Goal: Task Accomplishment & Management: Manage account settings

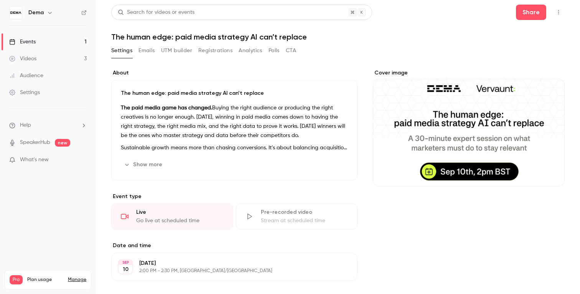
click at [153, 51] on button "Emails" at bounding box center [146, 50] width 16 height 12
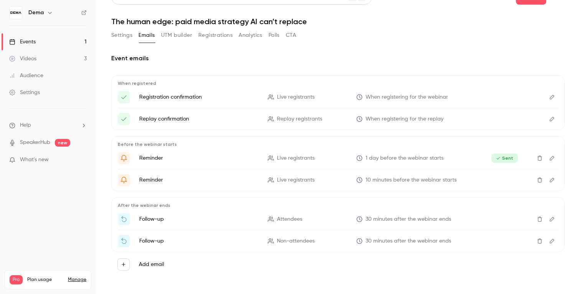
scroll to position [18, 0]
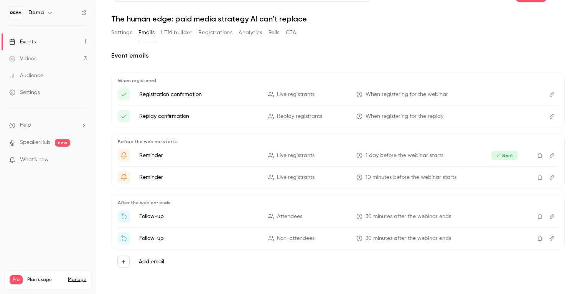
click at [549, 179] on icon "Edit" at bounding box center [552, 176] width 6 height 5
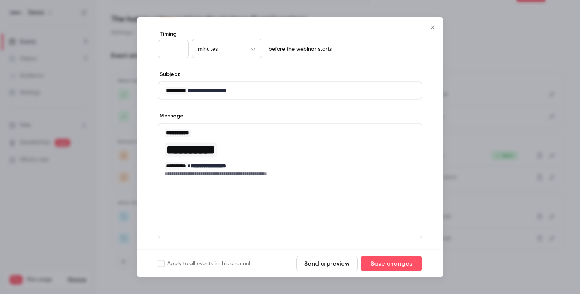
scroll to position [42, 0]
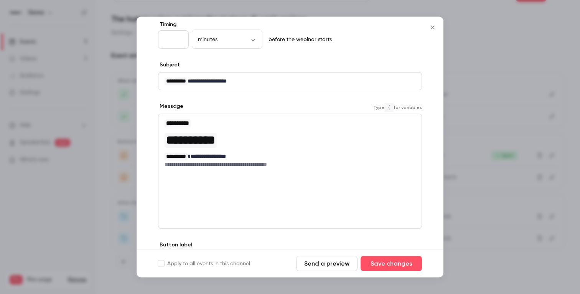
click at [293, 164] on h6 "**********" at bounding box center [289, 165] width 251 height 8
click at [429, 161] on div "**********" at bounding box center [289, 159] width 307 height 277
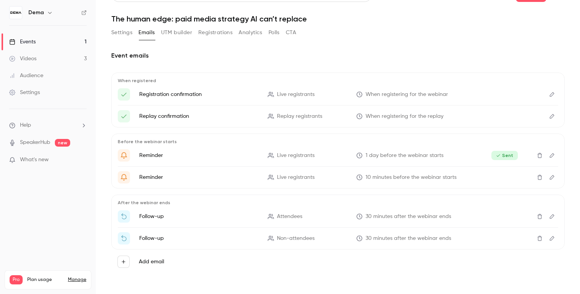
click at [569, 193] on main "Search for videos or events Share The human edge: paid media strategy AI can’t …" at bounding box center [338, 147] width 484 height 294
click at [219, 218] on p "Follow-up" at bounding box center [198, 216] width 119 height 8
click at [210, 219] on p "Follow-up" at bounding box center [198, 216] width 119 height 8
click at [271, 226] on ul "Follow-up Attendees 30 minutes after the webinar ends Follow-up Non-attendees 3…" at bounding box center [338, 227] width 440 height 34
click at [552, 216] on icon "Edit" at bounding box center [552, 216] width 6 height 5
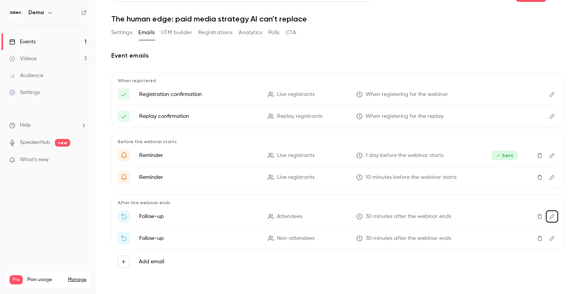
click at [339, 60] on div "Event emails When registered Registration confirmation Live registrants When re…" at bounding box center [337, 162] width 453 height 223
click at [201, 212] on li "Follow-up Attendees 30 minutes after the webinar ends" at bounding box center [338, 216] width 440 height 12
click at [201, 218] on p "Follow-up" at bounding box center [198, 216] width 119 height 8
click at [495, 220] on li "Follow-up Attendees 30 minutes after the webinar ends" at bounding box center [338, 216] width 440 height 12
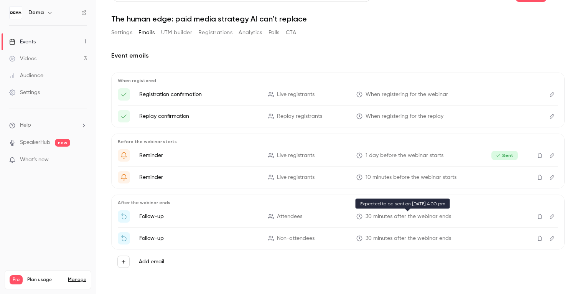
click at [394, 205] on div "After the webinar ends Follow-up Attendees 30 minutes after the webinar ends Fo…" at bounding box center [337, 221] width 453 height 55
click at [377, 218] on span "30 minutes after the webinar ends" at bounding box center [407, 216] width 85 height 8
click at [147, 218] on p "Follow-up" at bounding box center [198, 216] width 119 height 8
click at [124, 217] on icon "Thanks for attending {{ event_name }}" at bounding box center [123, 216] width 7 height 7
click at [552, 215] on icon "Edit" at bounding box center [552, 216] width 6 height 5
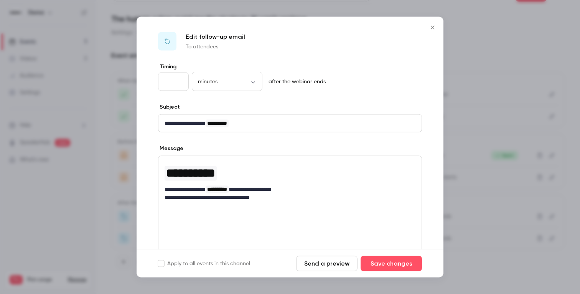
click at [334, 198] on p "**********" at bounding box center [289, 197] width 251 height 8
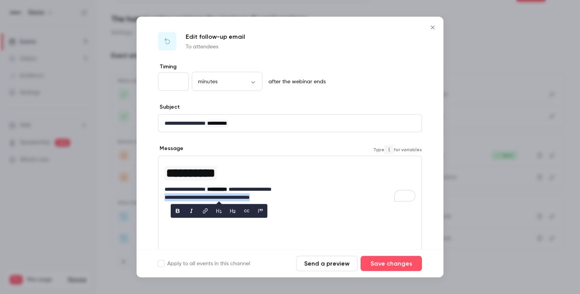
click at [334, 198] on p "**********" at bounding box center [289, 197] width 251 height 8
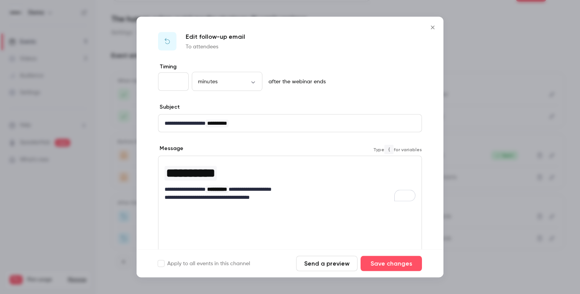
click at [200, 204] on div "**********" at bounding box center [289, 181] width 263 height 50
click at [202, 198] on p "**********" at bounding box center [289, 197] width 251 height 8
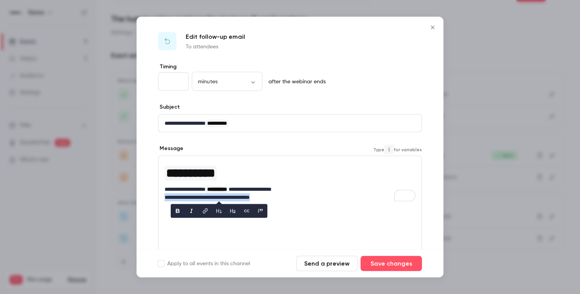
copy p "**********"
click at [133, 22] on div at bounding box center [290, 147] width 580 height 294
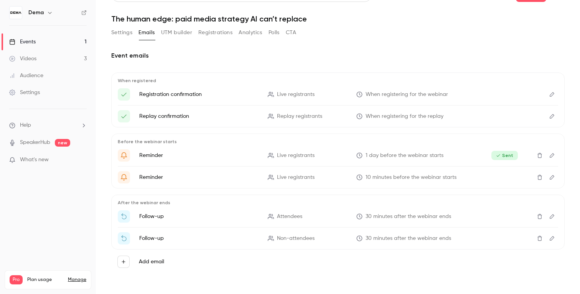
click at [52, 60] on link "Videos 3" at bounding box center [48, 58] width 96 height 17
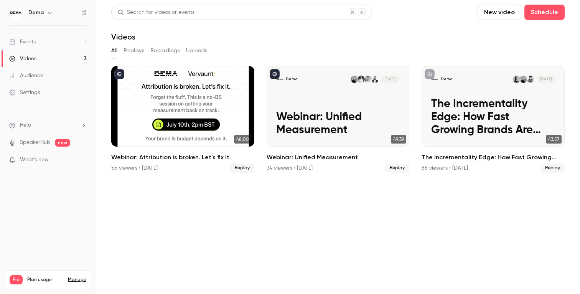
click at [58, 41] on link "Events 1" at bounding box center [48, 41] width 96 height 17
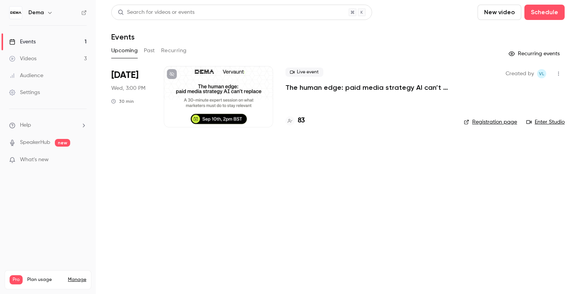
click at [252, 76] on div at bounding box center [218, 96] width 109 height 61
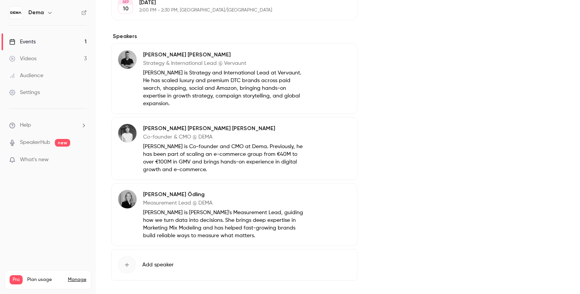
scroll to position [287, 0]
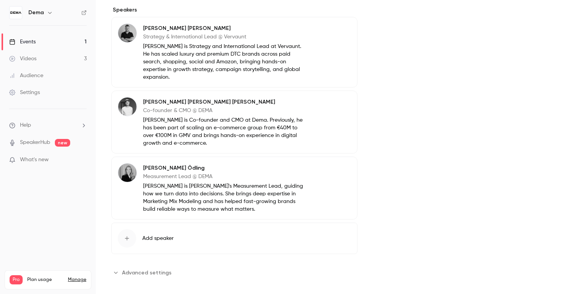
click at [73, 161] on p "What's new" at bounding box center [41, 160] width 65 height 8
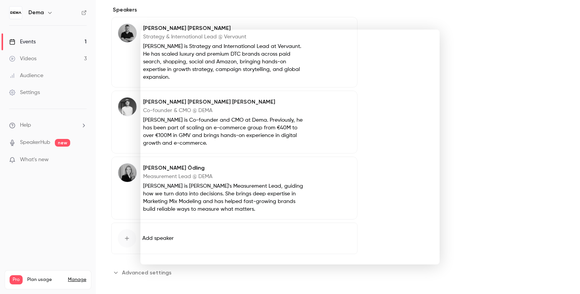
click at [463, 79] on div at bounding box center [290, 147] width 580 height 294
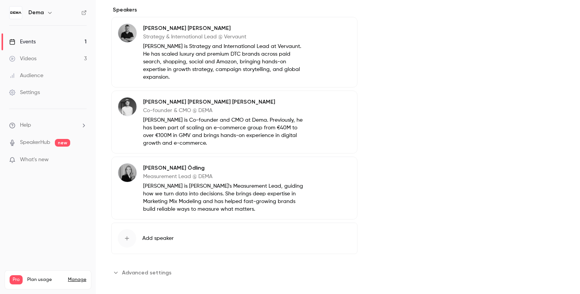
scroll to position [0, 0]
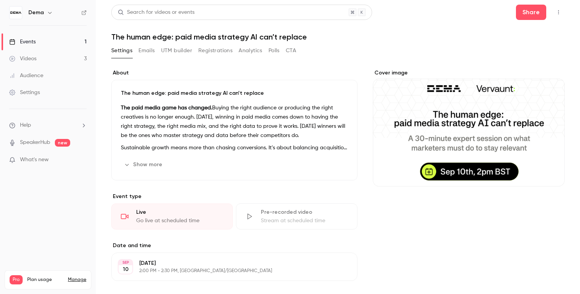
click at [328, 53] on div "Settings Emails UTM builder Registrations Analytics Polls CTA" at bounding box center [337, 51] width 453 height 15
click at [67, 42] on link "Events 1" at bounding box center [48, 41] width 96 height 17
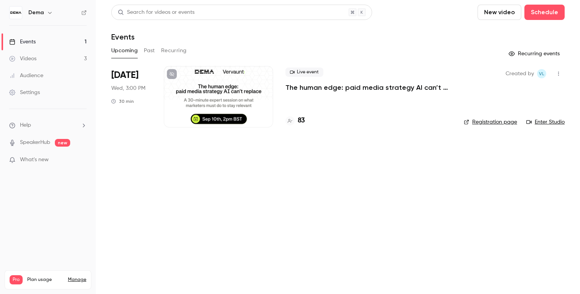
click at [233, 80] on div at bounding box center [218, 96] width 109 height 61
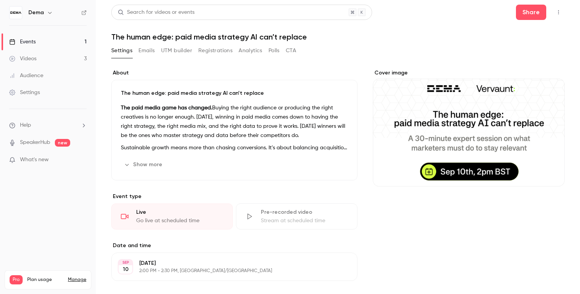
click at [208, 51] on button "Registrations" at bounding box center [215, 50] width 34 height 12
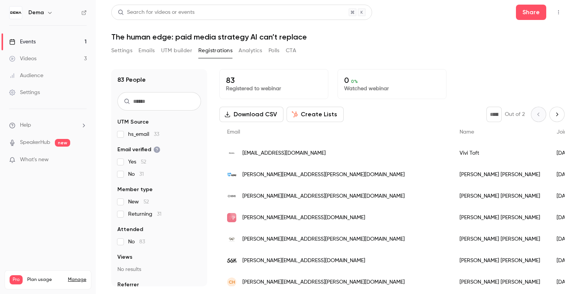
click at [552, 111] on button "Next page" at bounding box center [556, 114] width 15 height 15
type input "*"
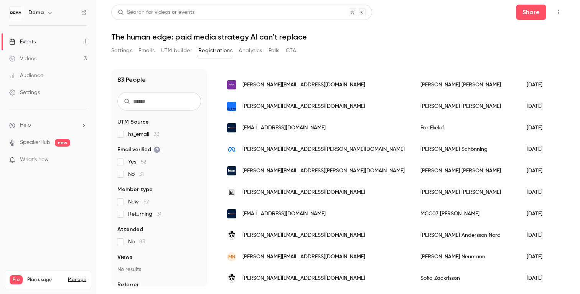
scroll to position [565, 0]
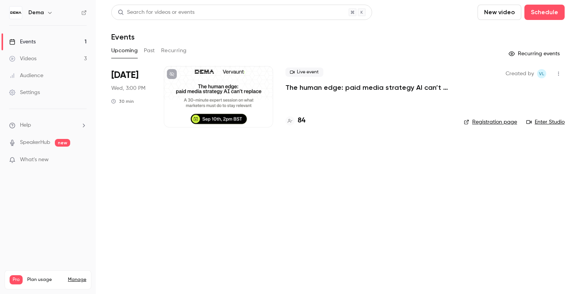
click at [226, 87] on div at bounding box center [218, 96] width 109 height 61
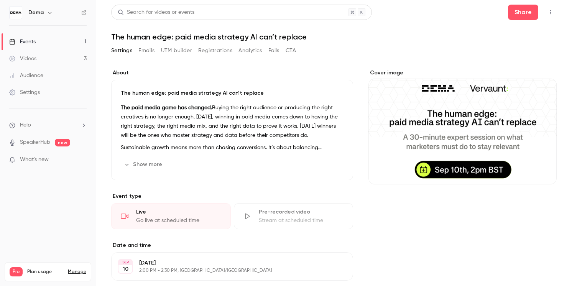
click at [273, 51] on button "Polls" at bounding box center [273, 50] width 11 height 12
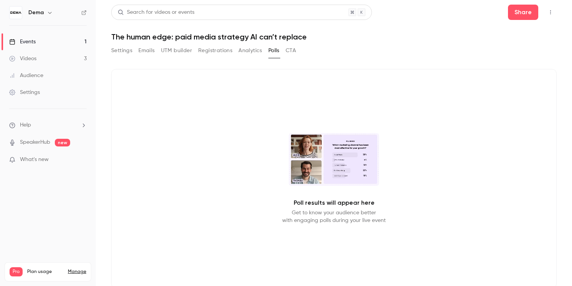
click at [252, 55] on button "Analytics" at bounding box center [250, 50] width 24 height 12
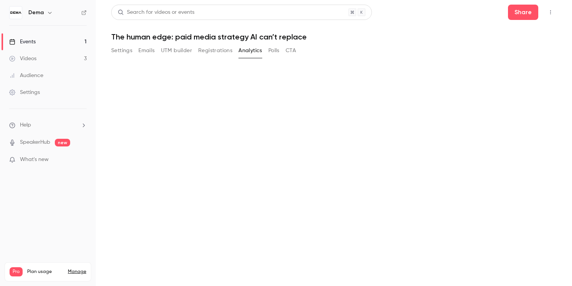
click at [228, 52] on button "Registrations" at bounding box center [215, 50] width 34 height 12
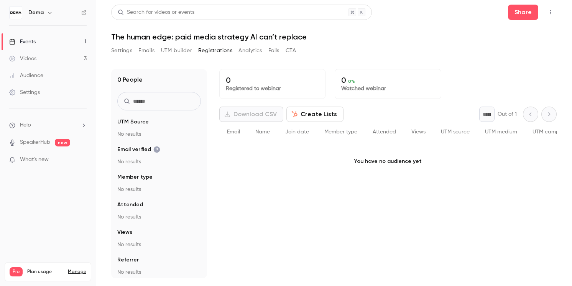
click at [187, 52] on button "UTM builder" at bounding box center [176, 50] width 31 height 12
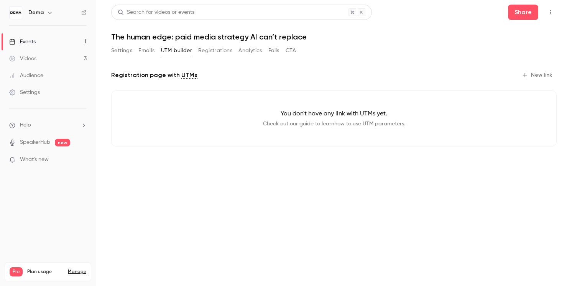
click at [152, 59] on div "Settings Emails UTM builder Registrations Analytics Polls CTA" at bounding box center [203, 51] width 185 height 15
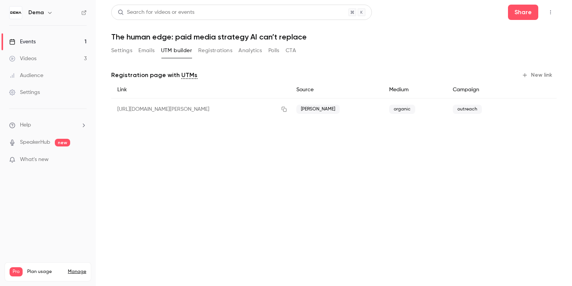
click at [149, 53] on button "Emails" at bounding box center [146, 50] width 16 height 12
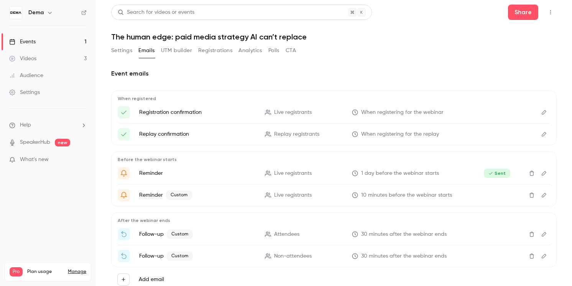
click at [116, 53] on button "Settings" at bounding box center [121, 50] width 21 height 12
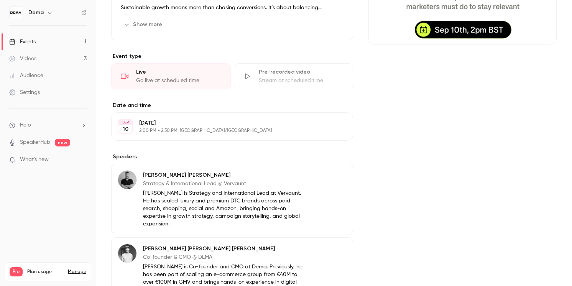
scroll to position [140, 0]
click at [201, 54] on p "Event type" at bounding box center [232, 57] width 242 height 8
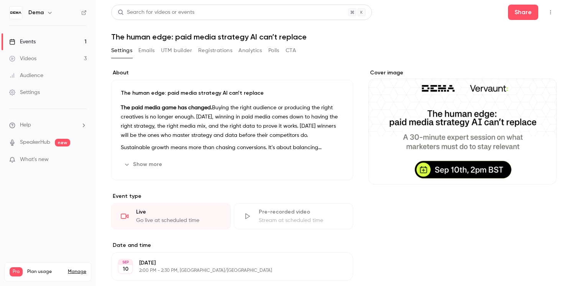
click at [551, 13] on icon "button" at bounding box center [550, 12] width 6 height 5
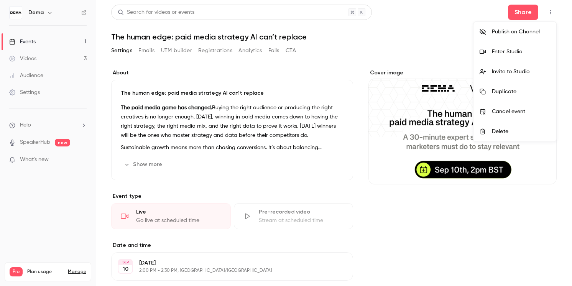
click at [524, 50] on div "Enter Studio" at bounding box center [521, 52] width 58 height 8
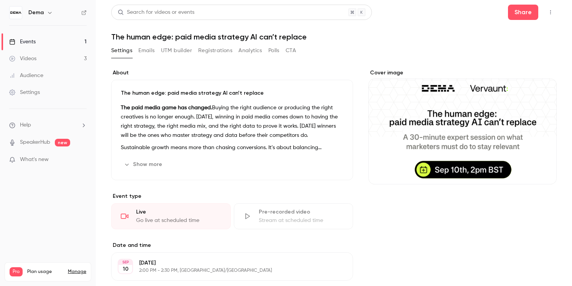
click at [550, 10] on icon "button" at bounding box center [550, 12] width 6 height 5
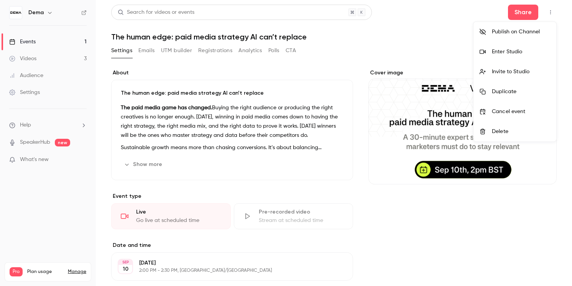
click at [521, 51] on div "Enter Studio" at bounding box center [521, 52] width 58 height 8
